Goal: Task Accomplishment & Management: Manage account settings

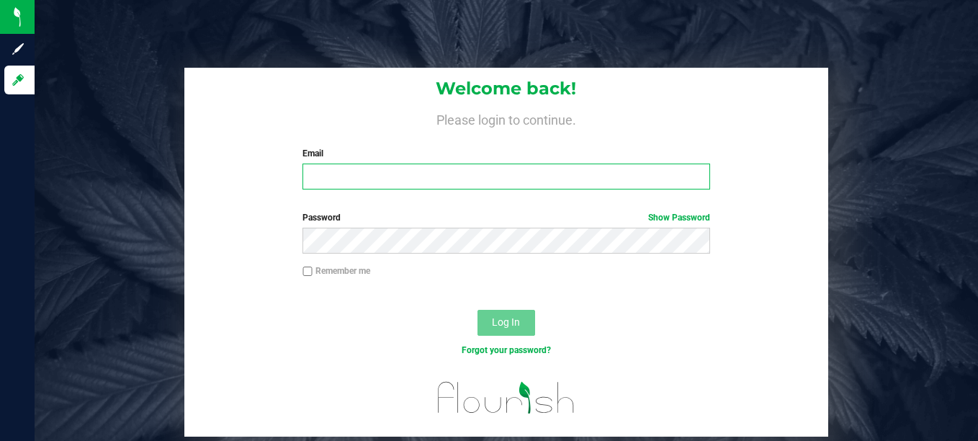
click at [333, 181] on input "Email" at bounding box center [507, 177] width 408 height 26
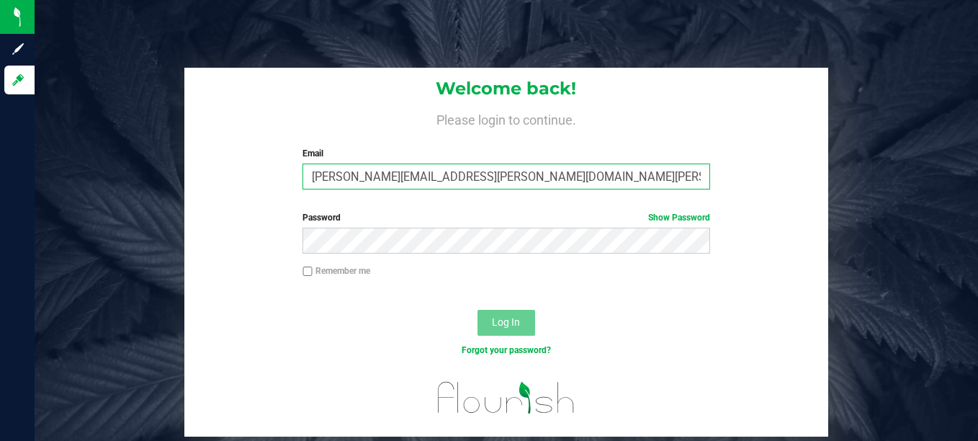
type input "[PERSON_NAME][EMAIL_ADDRESS][PERSON_NAME][DOMAIN_NAME][PERSON_NAME]"
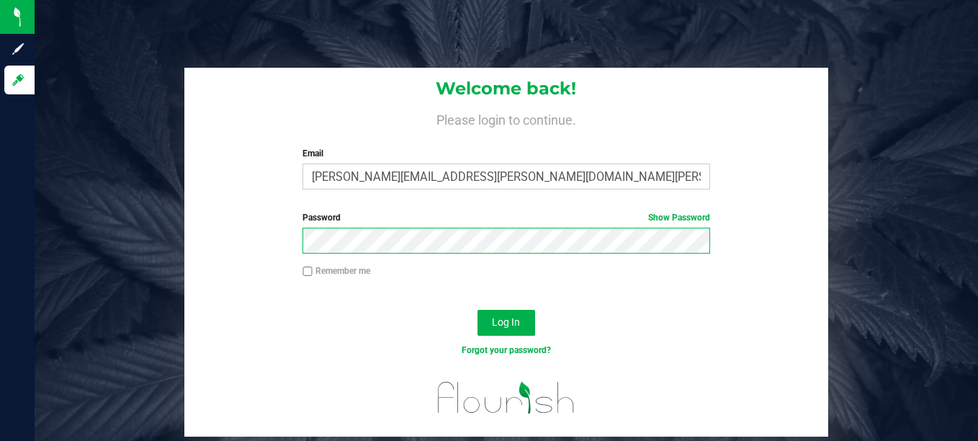
click at [478, 310] on button "Log In" at bounding box center [507, 323] width 58 height 26
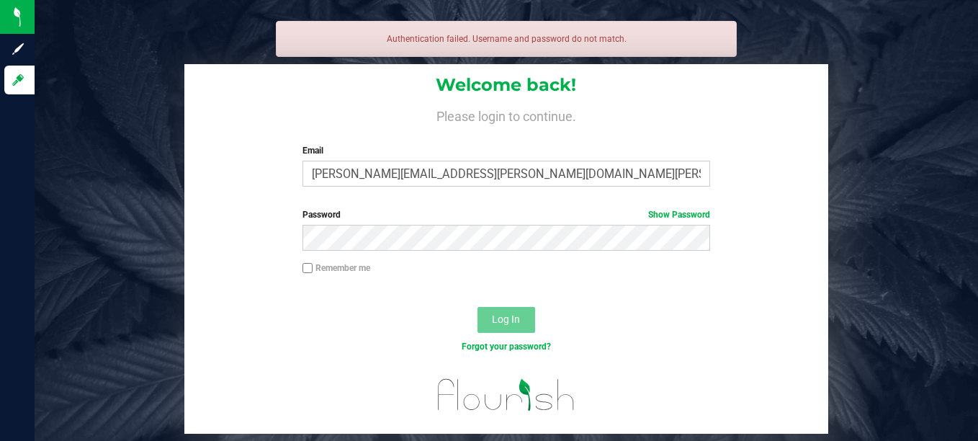
click at [299, 270] on div "Remember me" at bounding box center [506, 269] width 429 height 17
click at [306, 264] on input "Remember me" at bounding box center [308, 268] width 10 height 10
checkbox input "true"
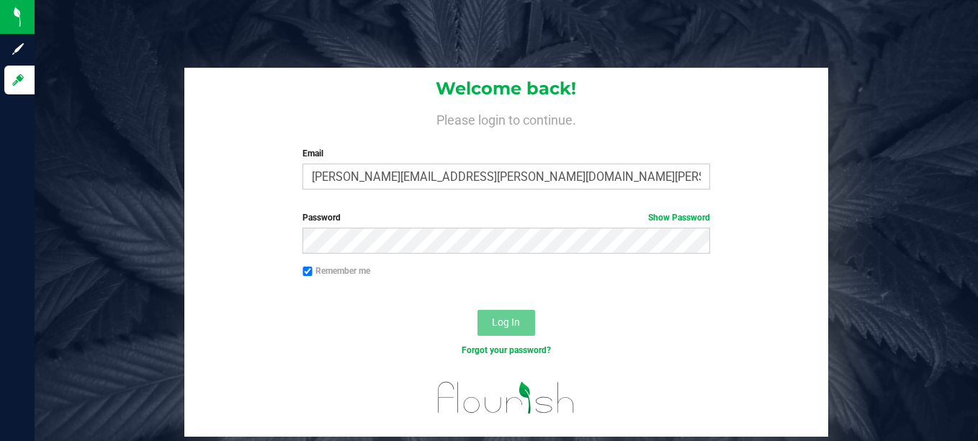
click at [686, 209] on form "Welcome back! Please login to continue. Email william.turner@stu.todd.kyschools…" at bounding box center [506, 252] width 622 height 369
click at [684, 219] on link "Show Password" at bounding box center [679, 218] width 62 height 10
click at [495, 304] on div "Log In" at bounding box center [505, 327] width 643 height 48
click at [498, 319] on span "Log In" at bounding box center [506, 322] width 28 height 12
click at [470, 320] on div "Log In" at bounding box center [505, 327] width 643 height 48
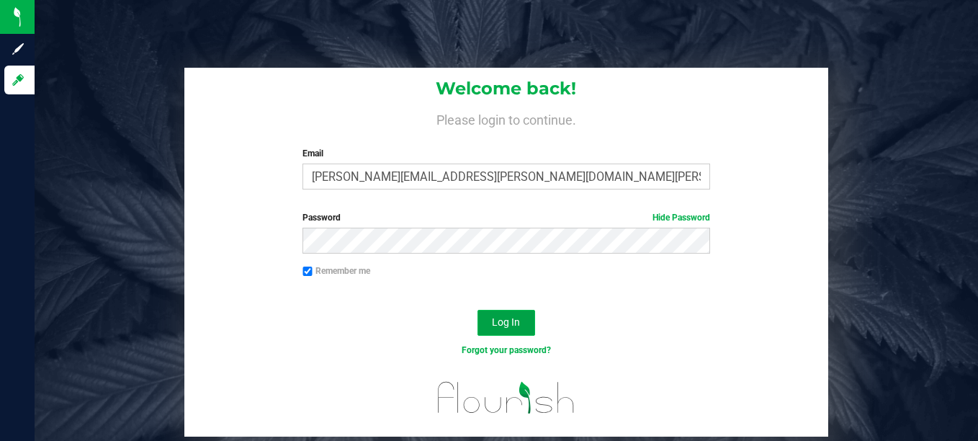
click at [487, 324] on button "Log In" at bounding box center [507, 323] width 58 height 26
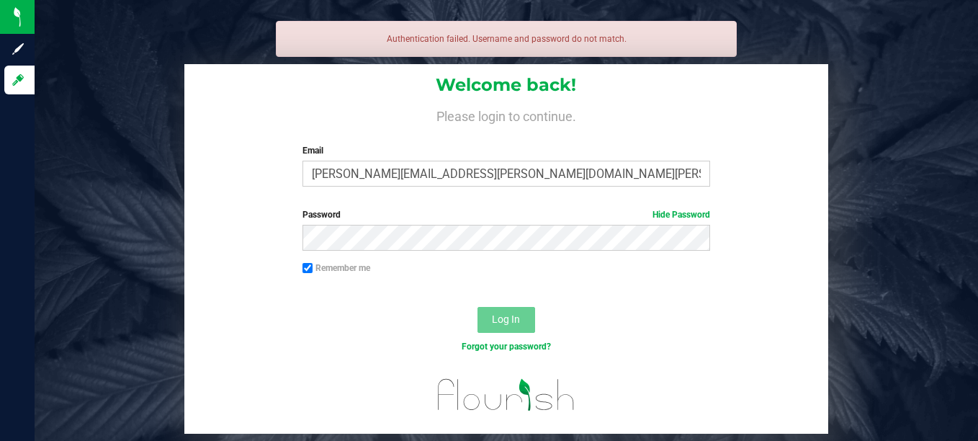
click at [362, 251] on div "Password Hide Password" at bounding box center [505, 234] width 643 height 53
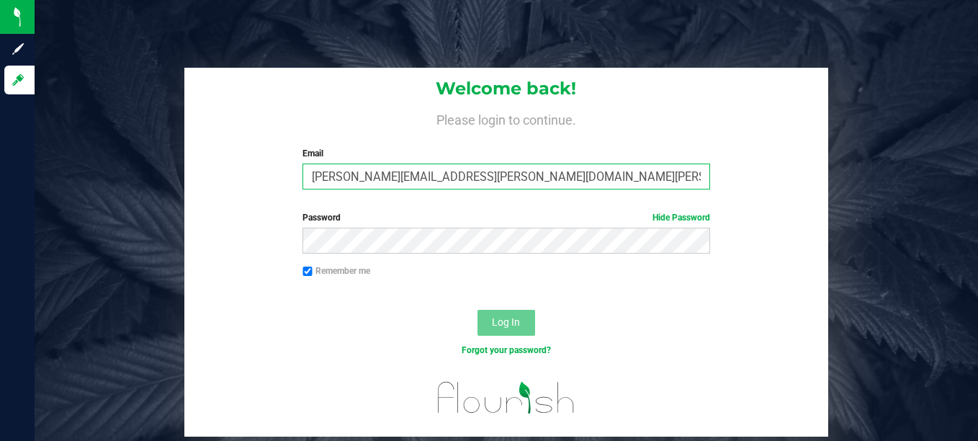
drag, startPoint x: 517, startPoint y: 171, endPoint x: 527, endPoint y: 184, distance: 15.4
click at [527, 184] on input "[PERSON_NAME][EMAIL_ADDRESS][PERSON_NAME][DOMAIN_NAME][PERSON_NAME]" at bounding box center [507, 177] width 408 height 26
click at [492, 196] on div "Welcome back! Please login to continue. Email william.turner@stu.todd.kyschools…" at bounding box center [505, 134] width 643 height 133
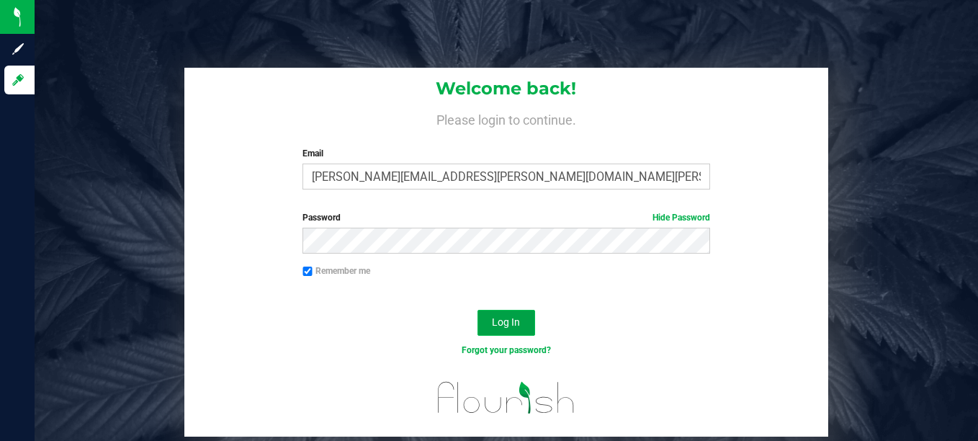
click at [503, 318] on span "Log In" at bounding box center [506, 322] width 28 height 12
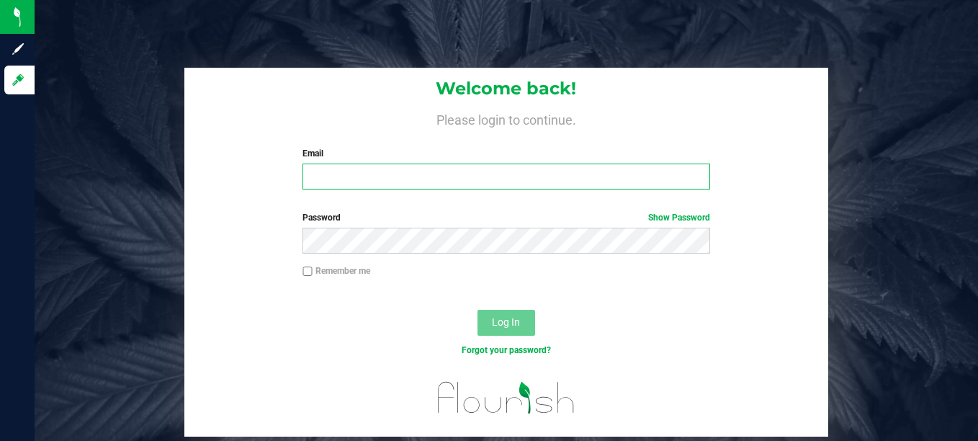
click at [326, 171] on input "Email" at bounding box center [507, 177] width 408 height 26
type input "[PERSON_NAME][EMAIL_ADDRESS][PERSON_NAME][DOMAIN_NAME][PERSON_NAME]"
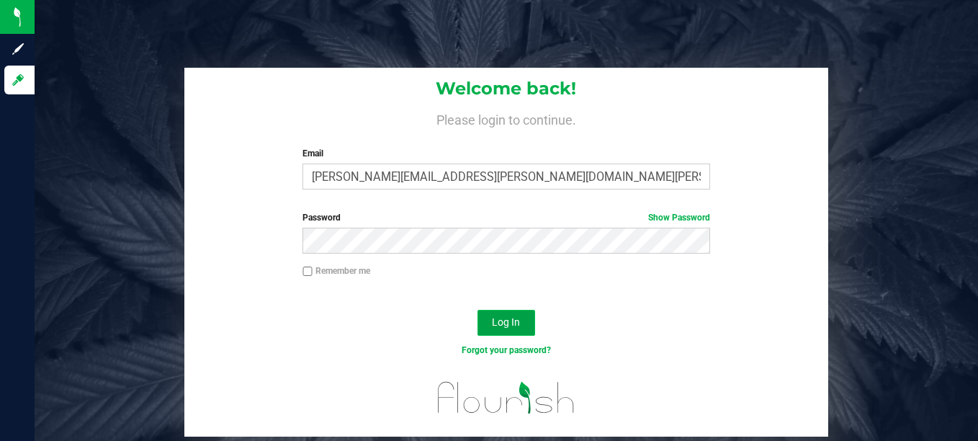
click at [509, 332] on button "Log In" at bounding box center [507, 323] width 58 height 26
